Goal: Find specific page/section: Go to known website

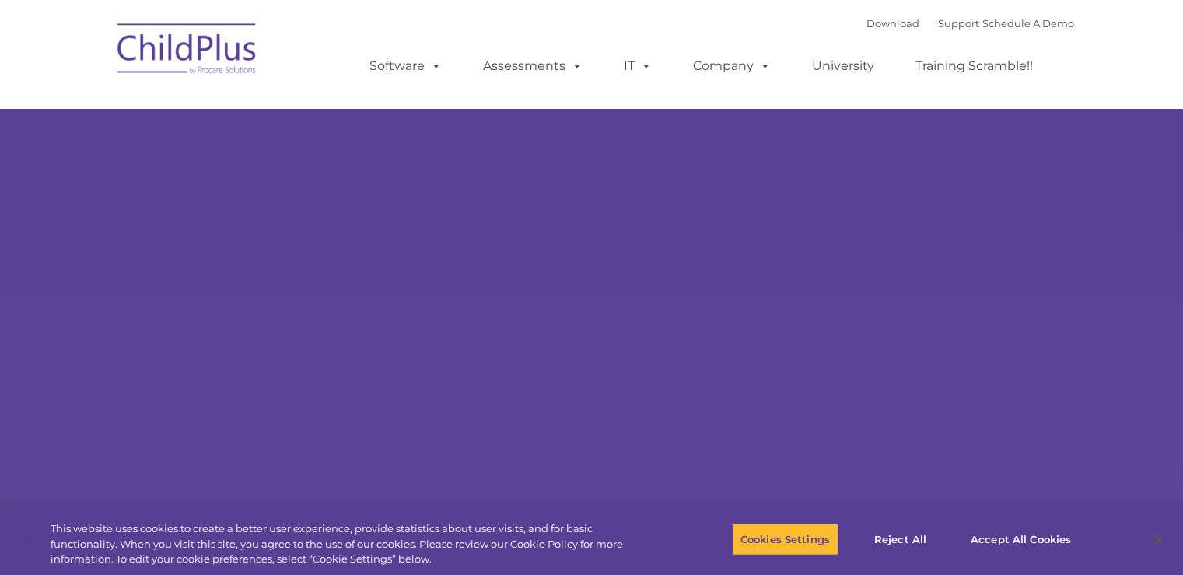
type input ""
select select "MEDIUM"
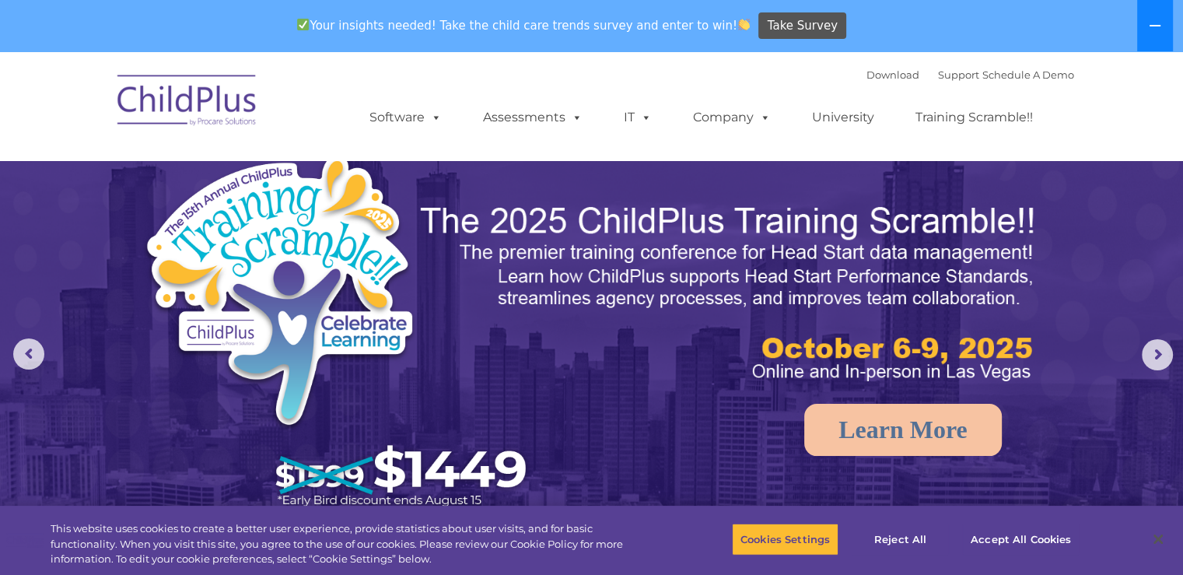
click at [1158, 24] on icon at bounding box center [1155, 25] width 12 height 12
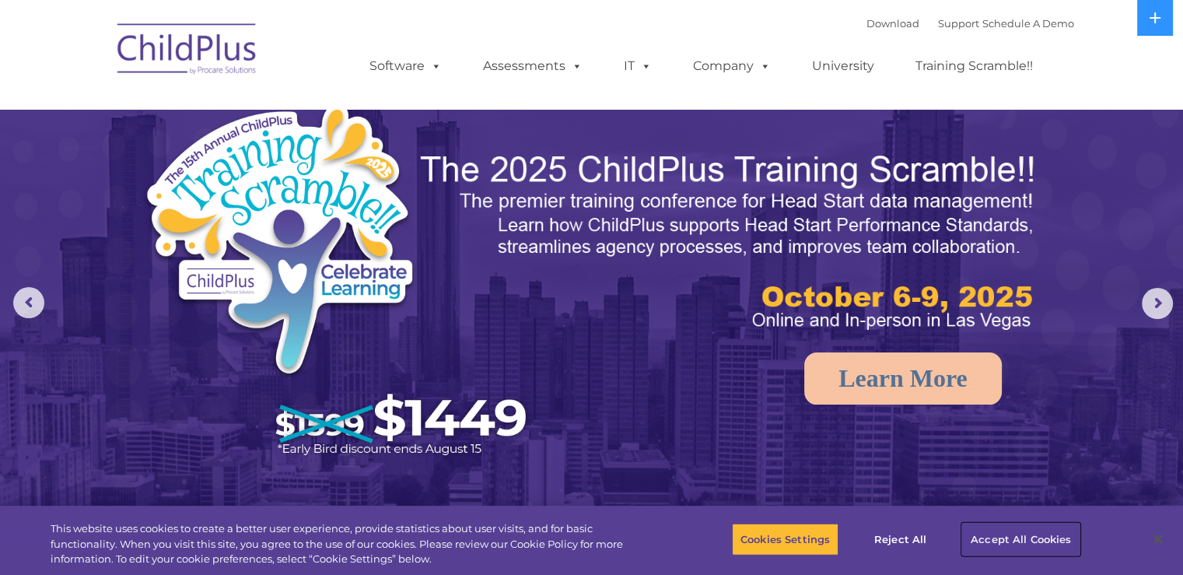
click at [1031, 536] on button "Accept All Cookies" at bounding box center [1020, 539] width 117 height 33
